Goal: Task Accomplishment & Management: Manage account settings

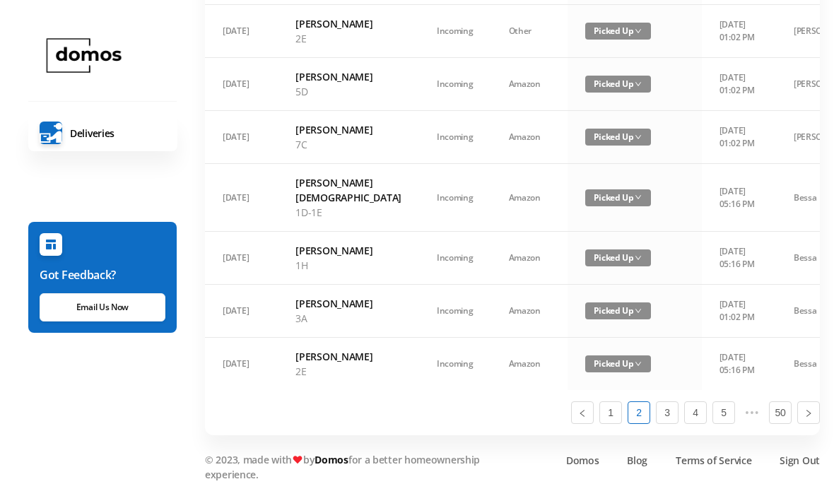
scroll to position [1063, 0]
click at [616, 423] on link "1" at bounding box center [610, 412] width 21 height 21
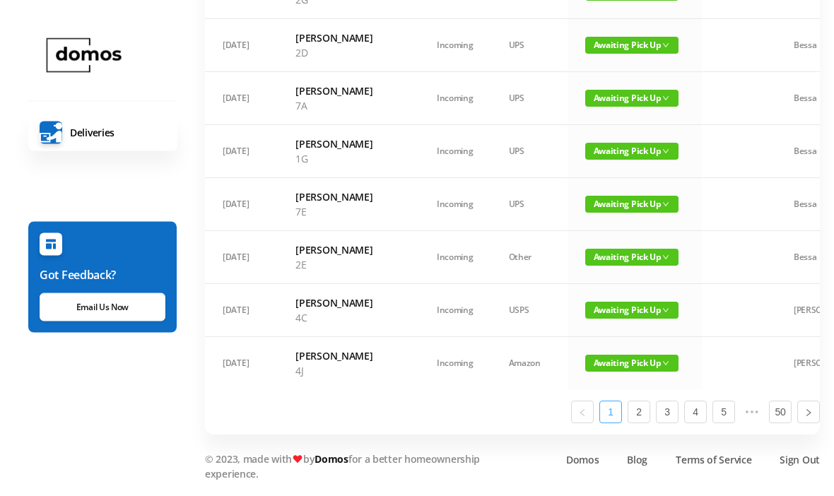
scroll to position [880, 0]
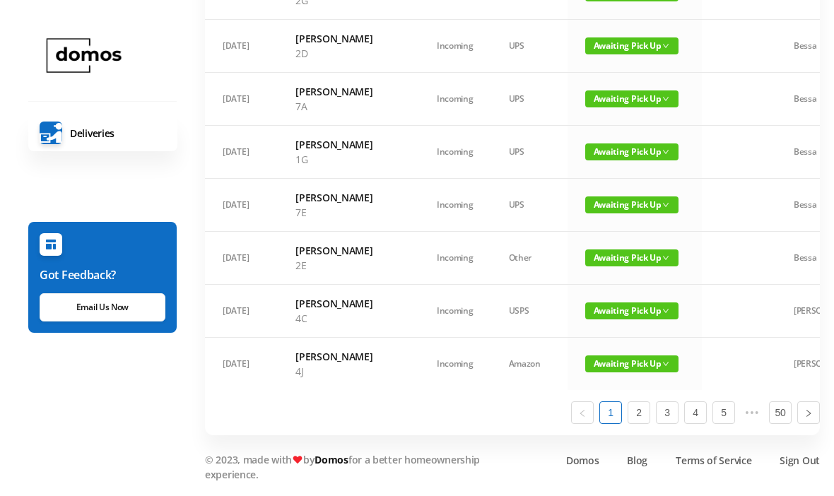
click at [590, 319] on span "Awaiting Pick Up" at bounding box center [631, 310] width 93 height 17
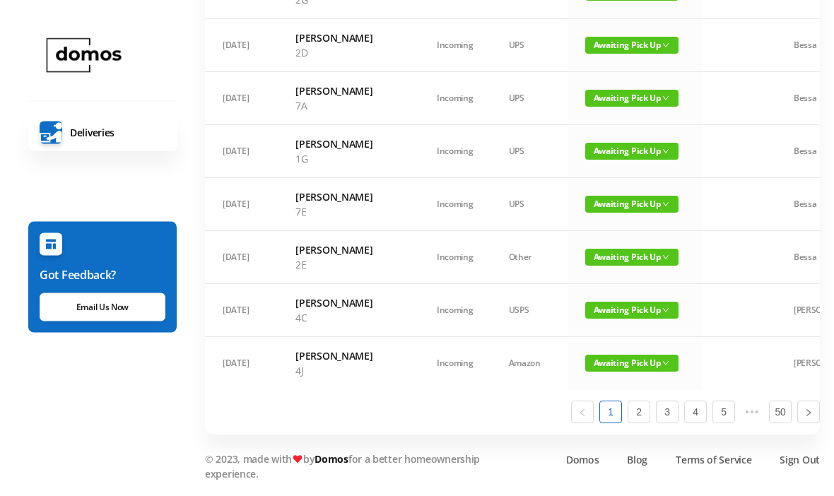
scroll to position [896, 0]
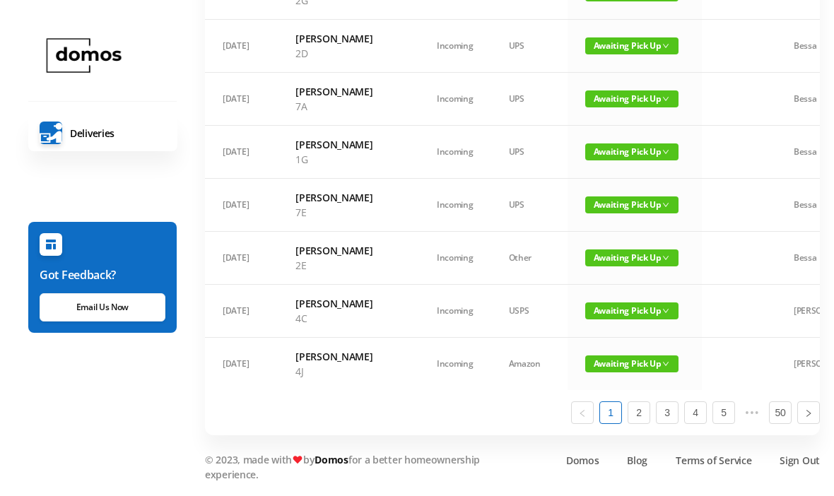
click at [601, 319] on span "Awaiting Pick Up" at bounding box center [631, 310] width 93 height 17
click at [595, 446] on link "Picked Up" at bounding box center [594, 457] width 92 height 23
click at [596, 266] on span "Awaiting Pick Up" at bounding box center [631, 257] width 93 height 17
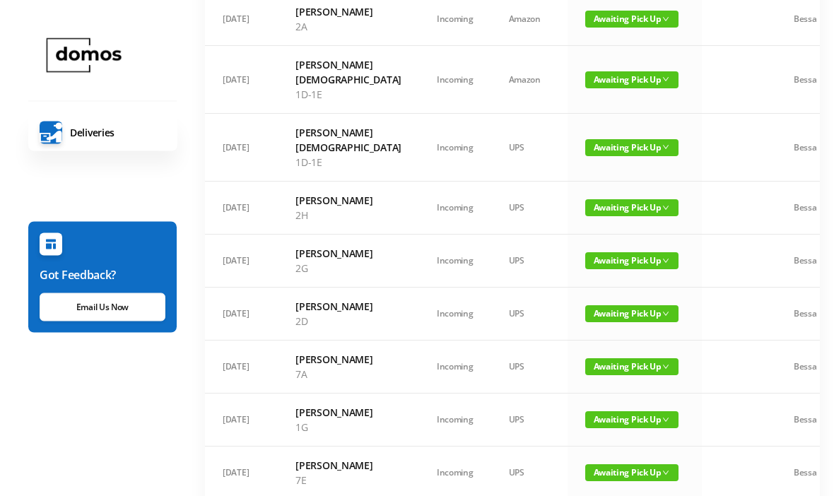
scroll to position [606, 0]
click at [585, 216] on span "Awaiting Pick Up" at bounding box center [631, 207] width 93 height 17
click at [585, 307] on link "Picked Up" at bounding box center [594, 309] width 92 height 23
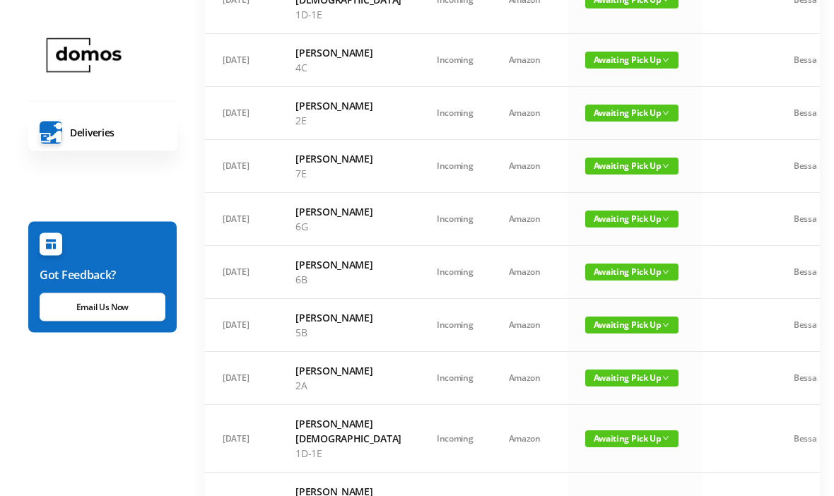
scroll to position [244, 0]
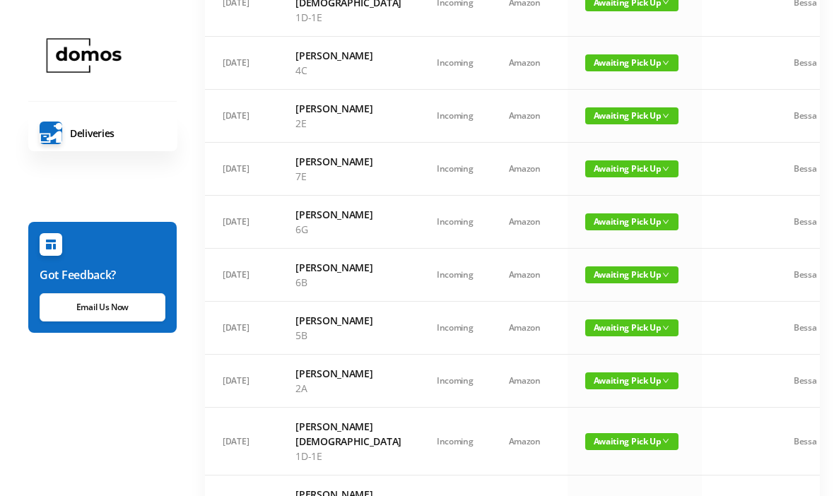
click at [592, 230] on span "Awaiting Pick Up" at bounding box center [631, 221] width 93 height 17
click at [587, 305] on link "Picked Up" at bounding box center [594, 308] width 92 height 23
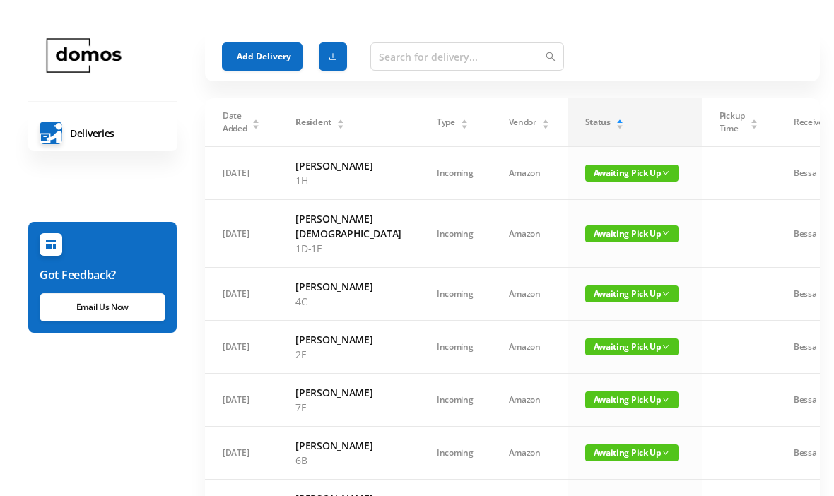
scroll to position [8, 0]
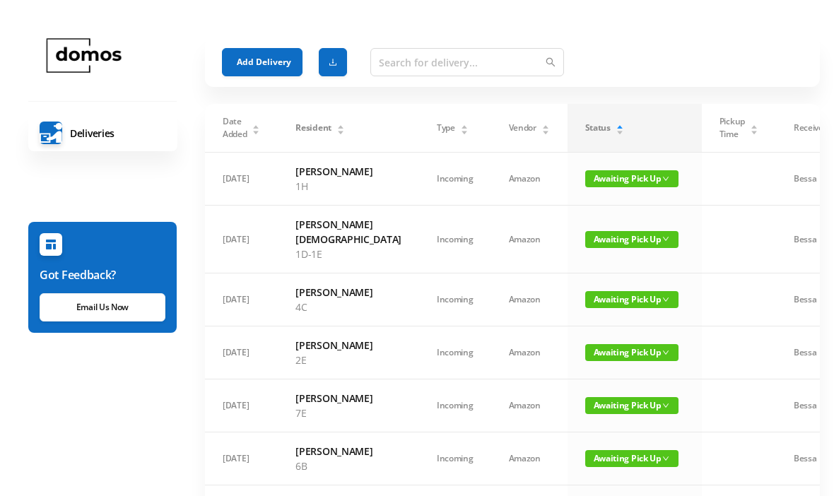
click at [597, 307] on span "Awaiting Pick Up" at bounding box center [631, 299] width 93 height 17
click at [595, 356] on link "Picked Up" at bounding box center [594, 357] width 92 height 23
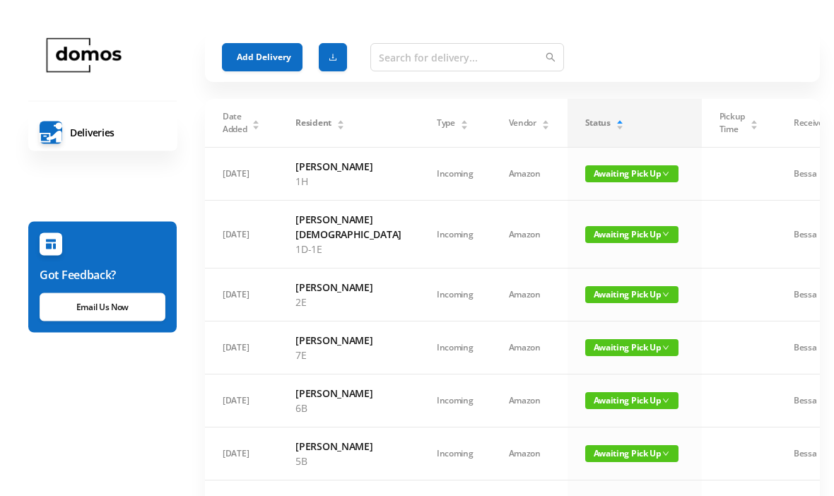
scroll to position [0, 0]
